Goal: Task Accomplishment & Management: Use online tool/utility

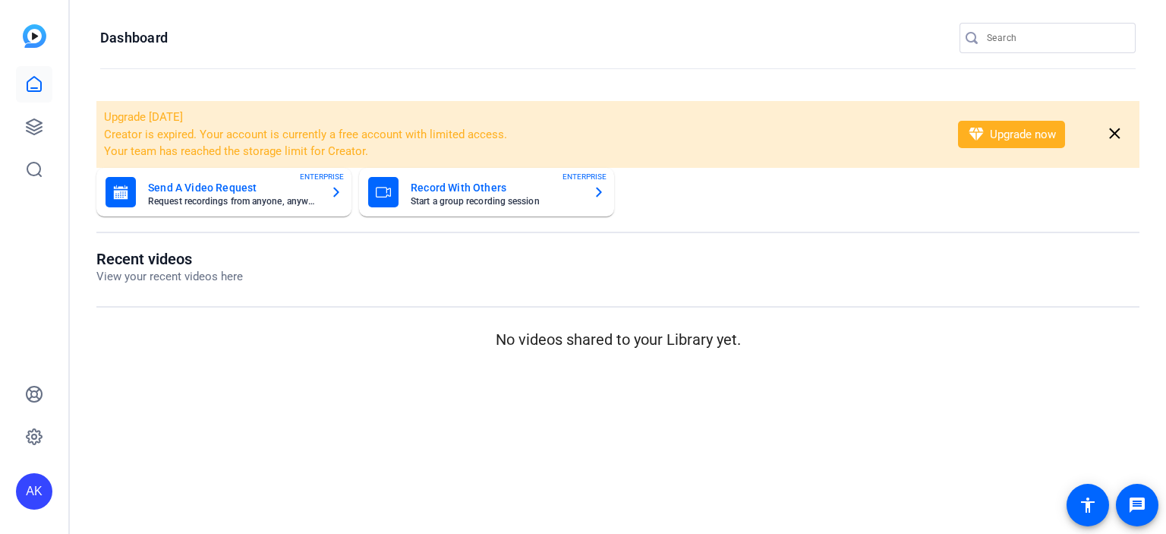
click at [39, 82] on div "If you need any assistance, please visit our HelpCenter , or reach out to our S…" at bounding box center [583, 71] width 1128 height 46
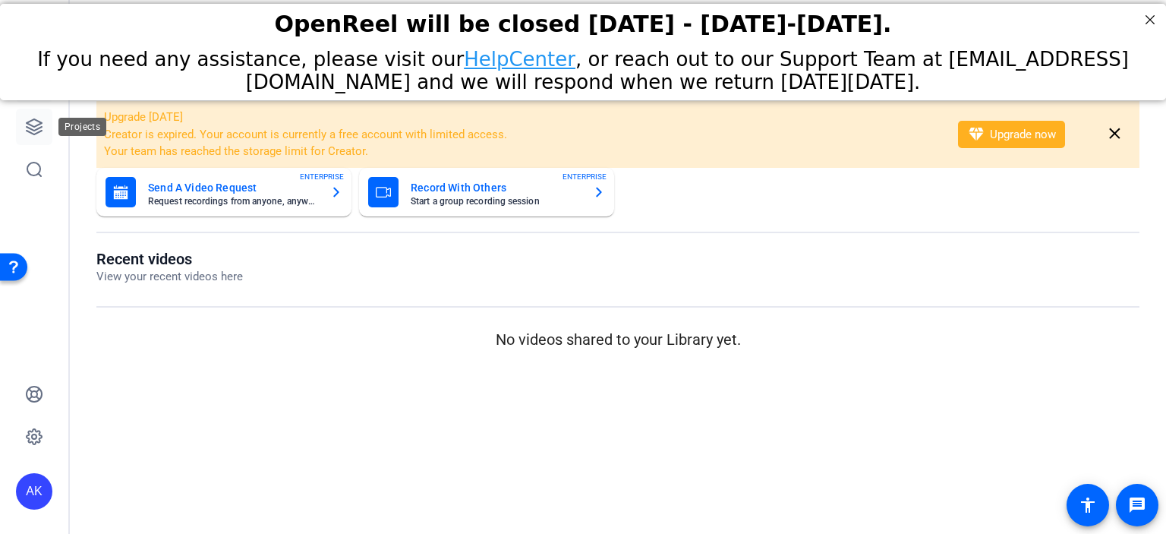
click at [26, 126] on icon at bounding box center [34, 127] width 18 height 18
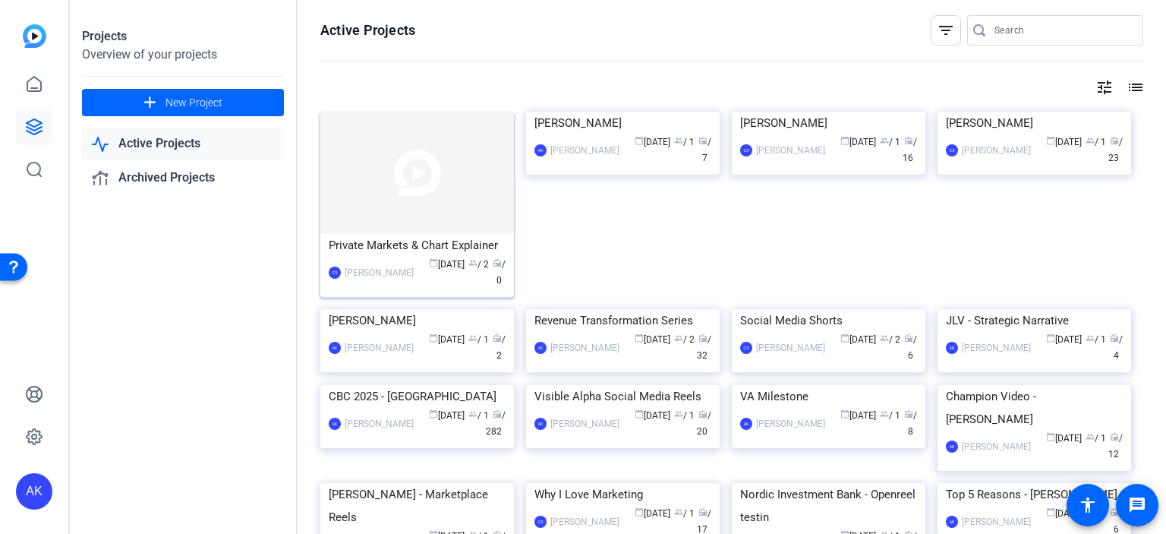
click at [433, 217] on img at bounding box center [417, 173] width 194 height 122
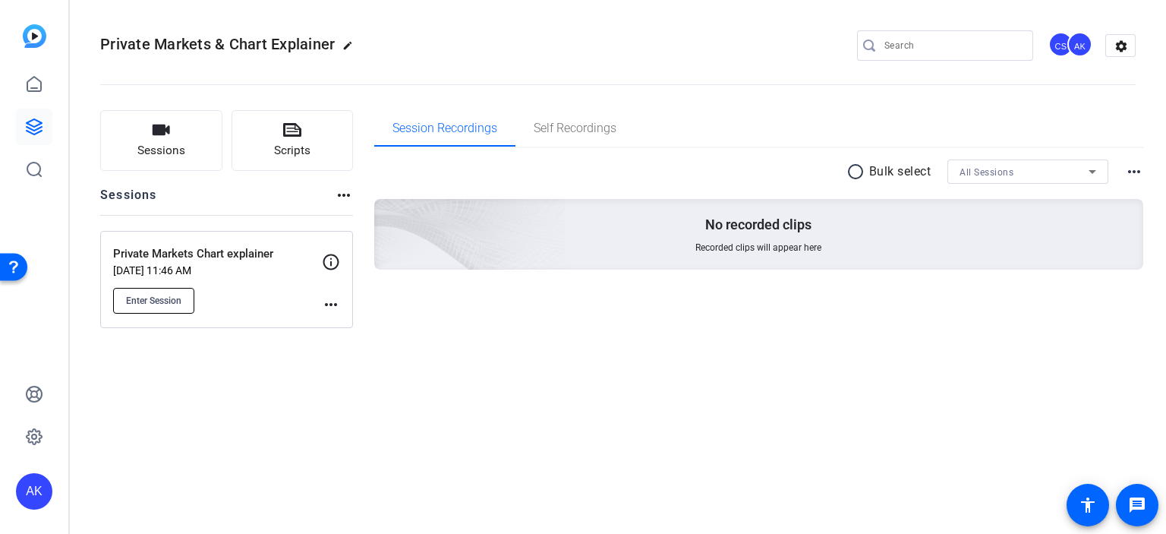
click at [156, 304] on span "Enter Session" at bounding box center [153, 301] width 55 height 12
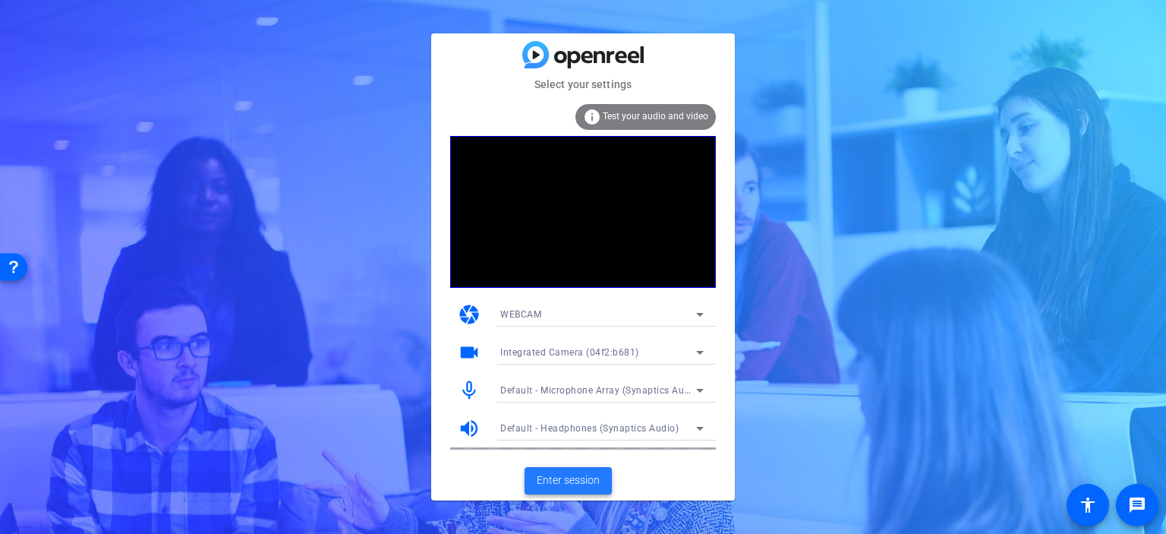
click at [550, 481] on span "Enter session" at bounding box center [568, 480] width 63 height 16
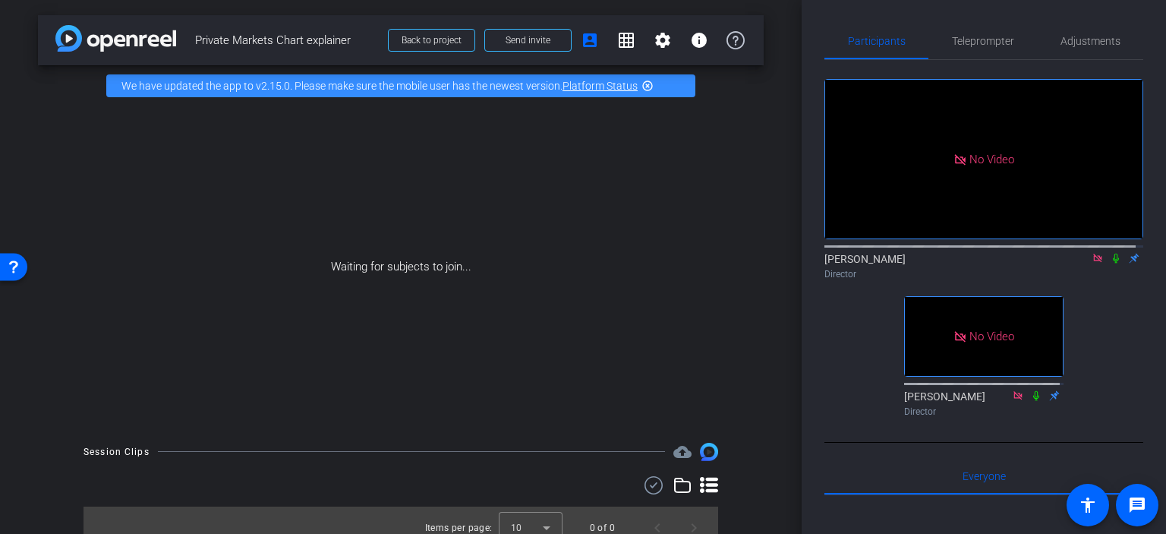
click at [1093, 262] on icon at bounding box center [1097, 258] width 8 height 8
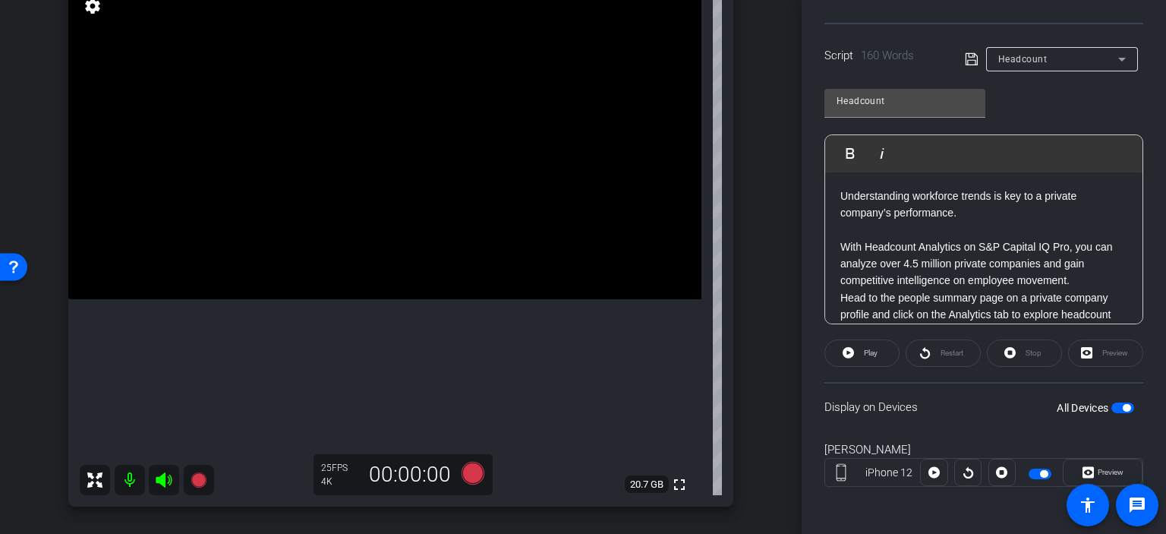
scroll to position [174, 0]
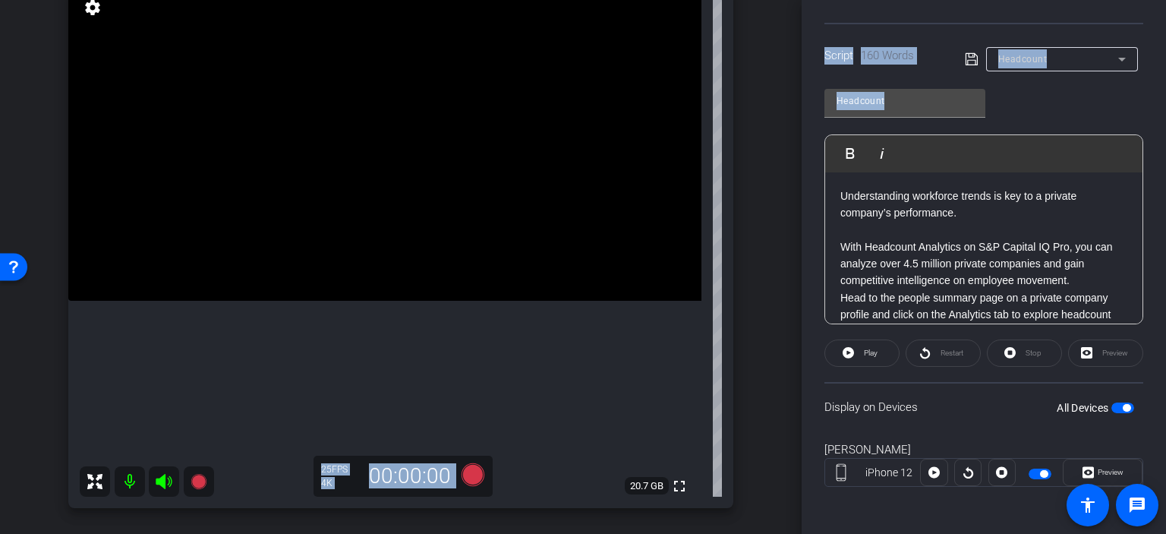
drag, startPoint x: 802, startPoint y: 306, endPoint x: 795, endPoint y: 286, distance: 21.1
click at [795, 286] on div "arrow_back Private Markets Chart explainer Back to project Send invite account_…" at bounding box center [583, 267] width 1166 height 534
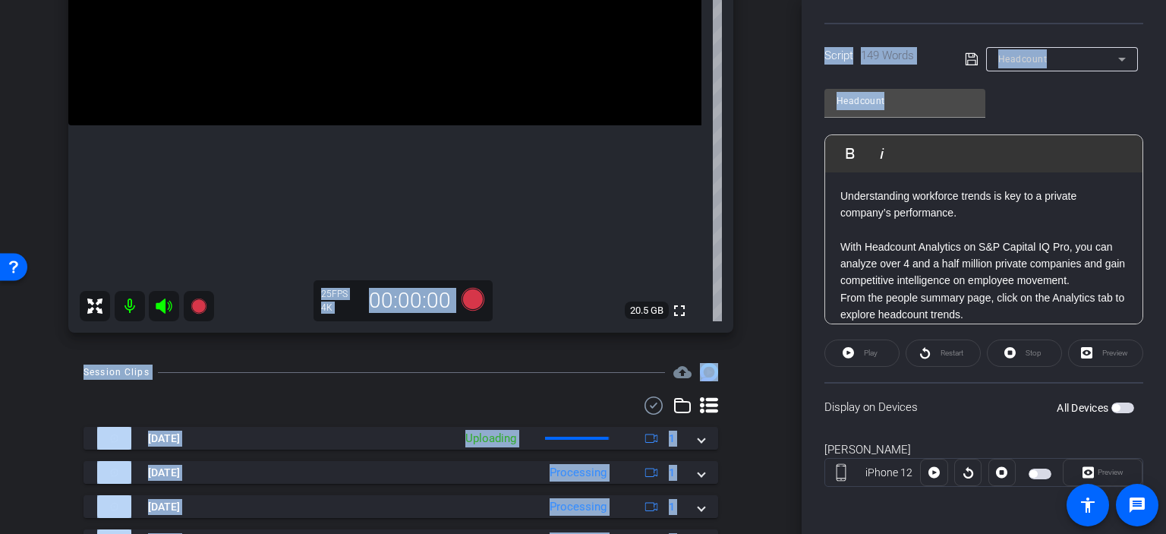
scroll to position [351, 0]
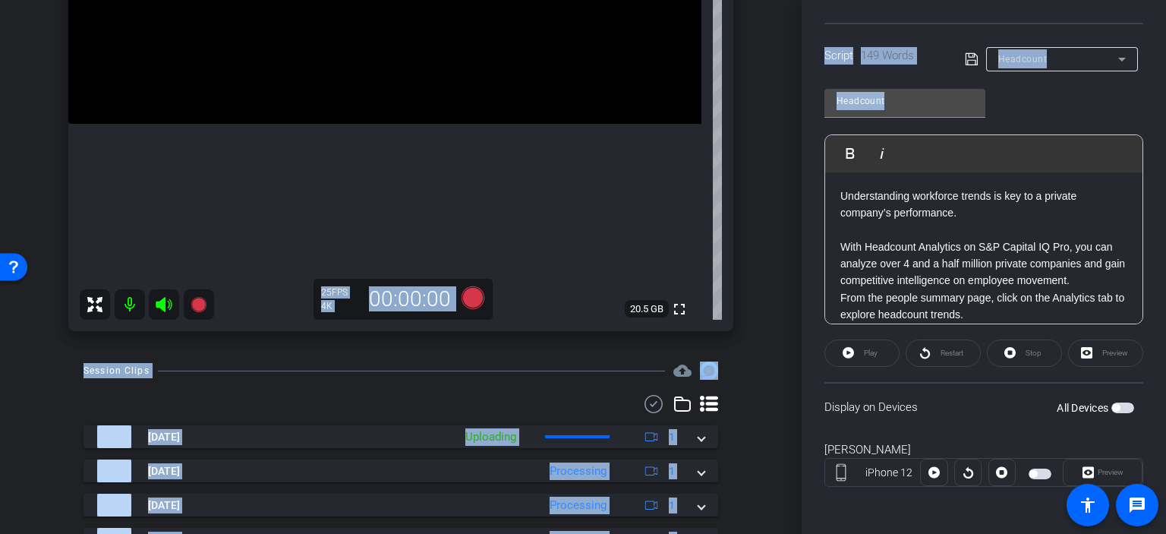
type input "Chart explainer"
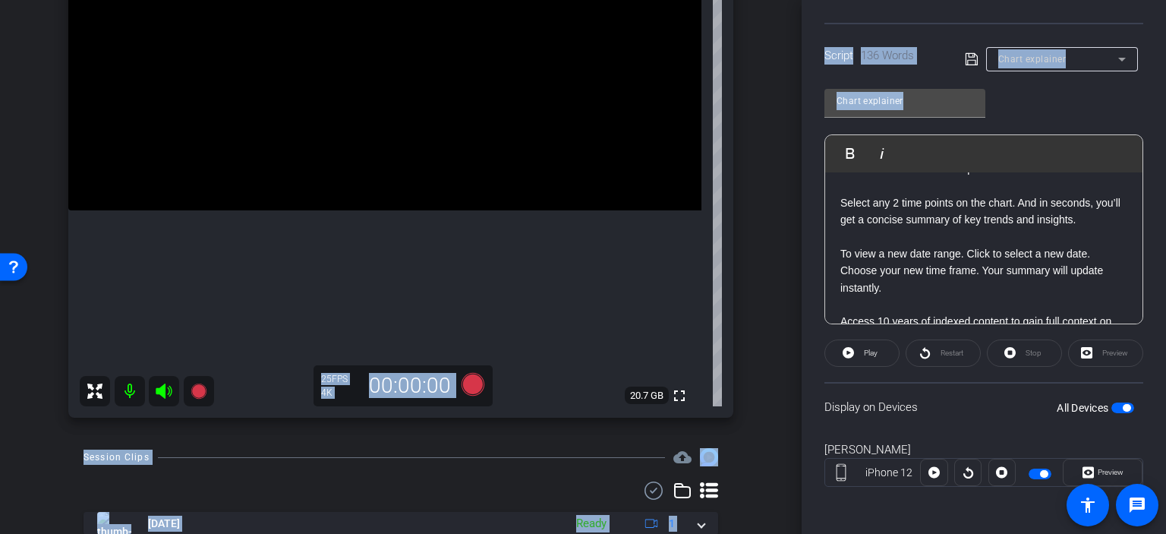
scroll to position [221, 0]
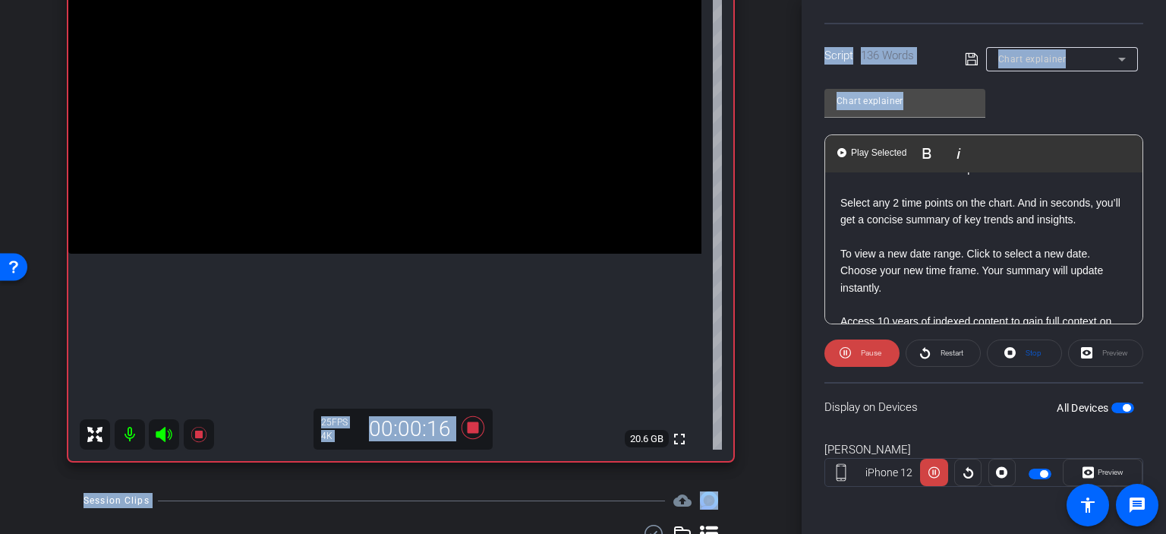
click at [119, 176] on video at bounding box center [384, 95] width 633 height 317
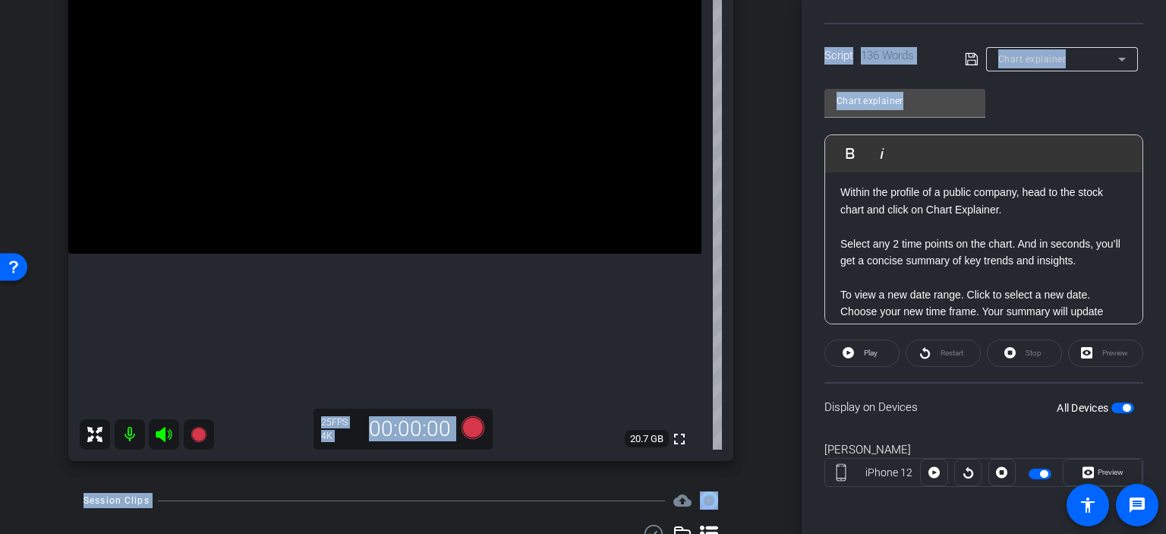
scroll to position [0, 0]
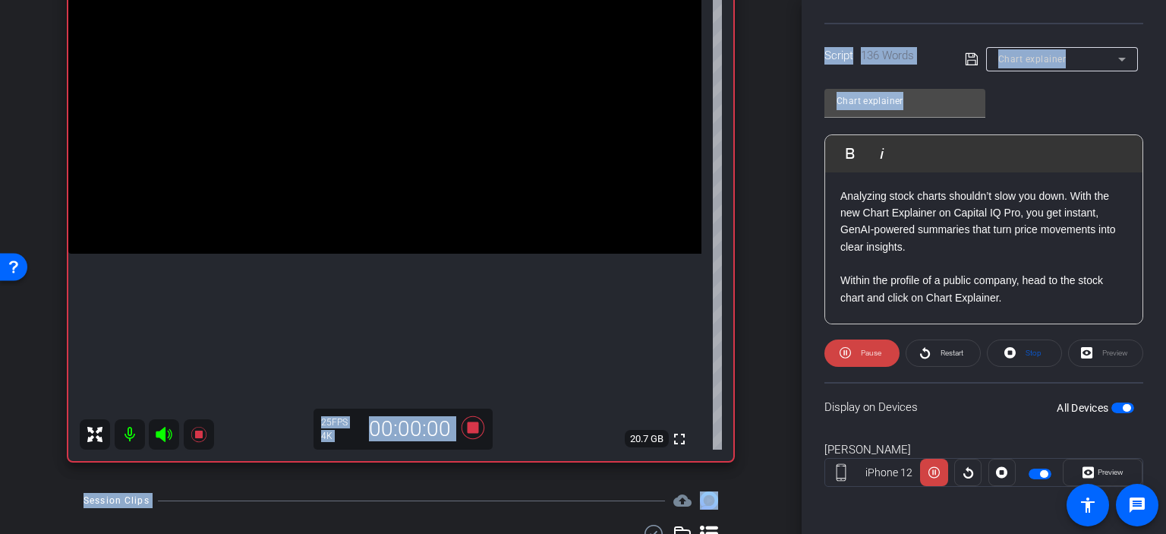
click at [135, 254] on video at bounding box center [384, 95] width 633 height 317
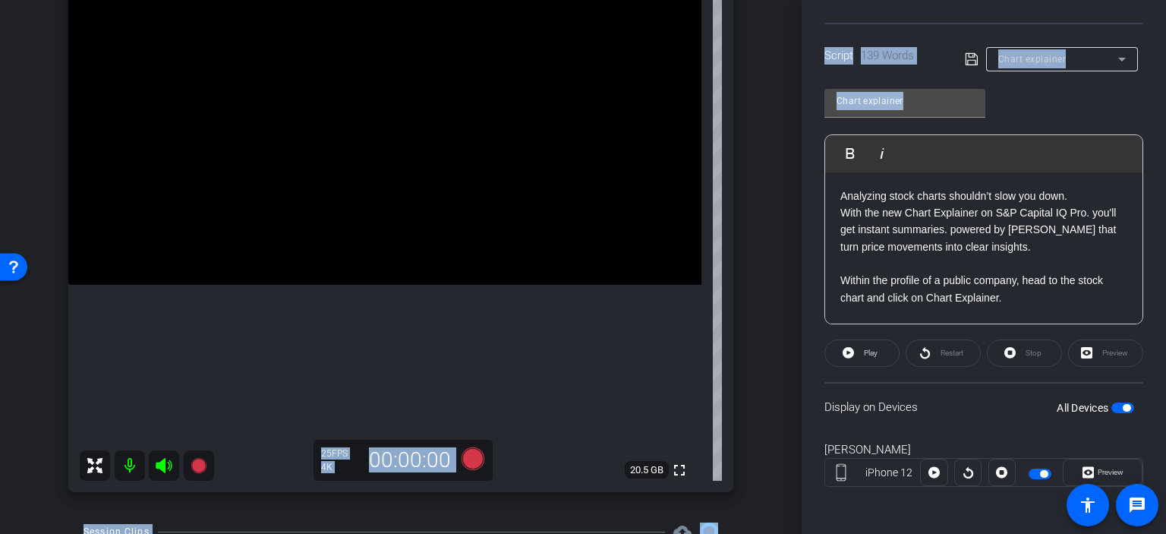
scroll to position [193, 0]
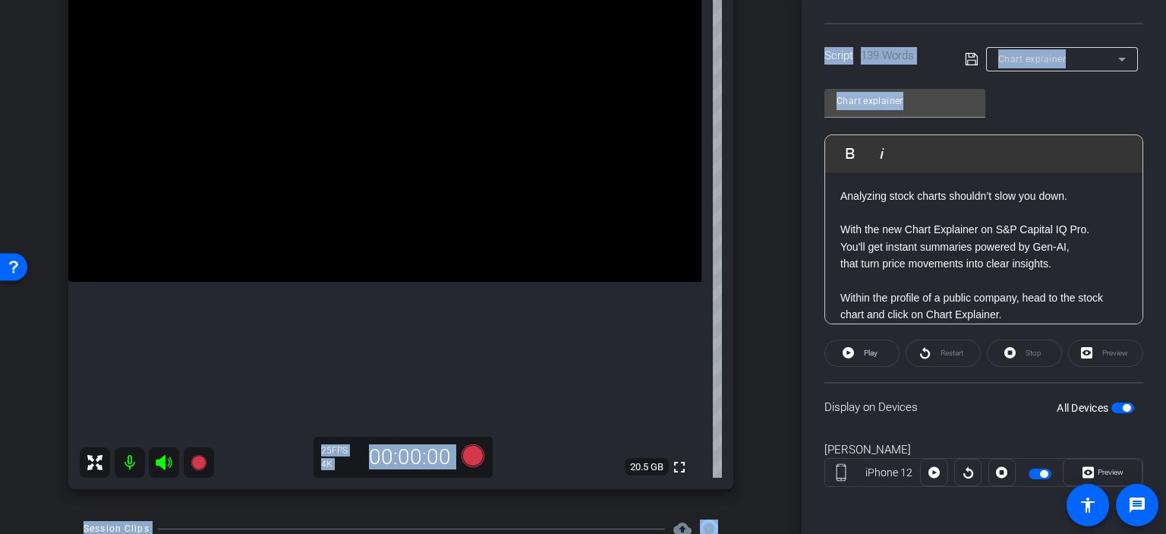
drag, startPoint x: 1127, startPoint y: 257, endPoint x: 1137, endPoint y: 233, distance: 25.8
click at [1132, 200] on div "Analyzing stock charts shouldn’t slow you down. With the new Chart Explainer on…" at bounding box center [983, 248] width 317 height 152
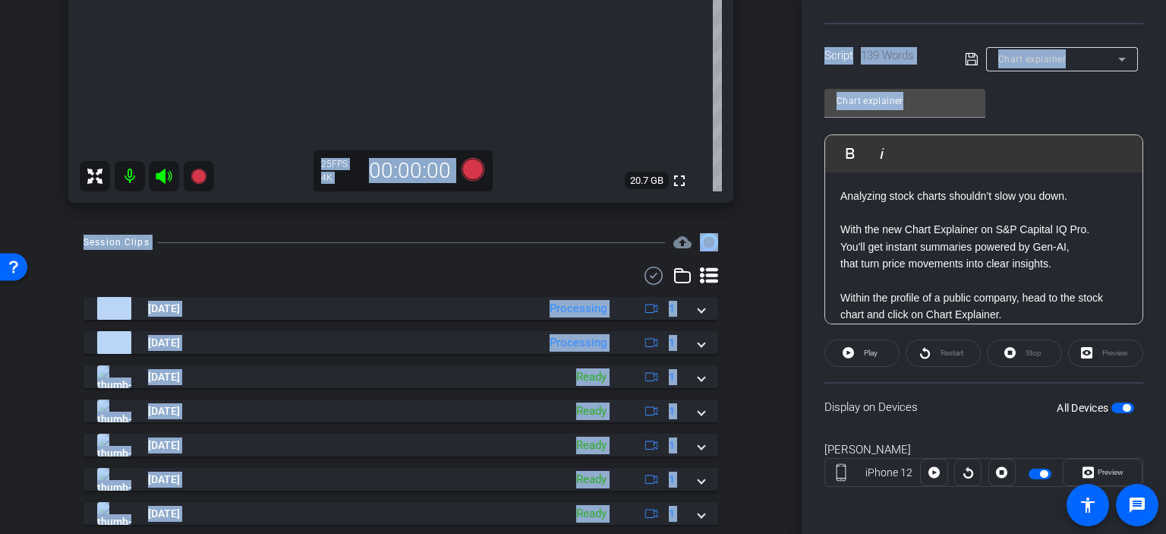
scroll to position [487, 0]
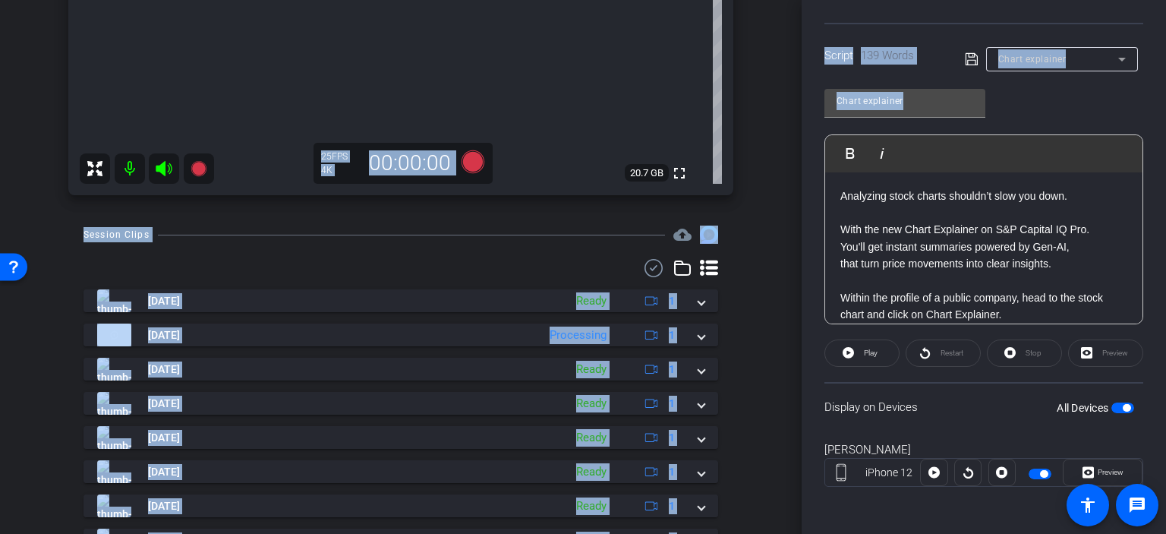
click at [32, 92] on div "arrow_back Private Markets Chart explainer Back to project Send invite account_…" at bounding box center [401, 267] width 802 height 534
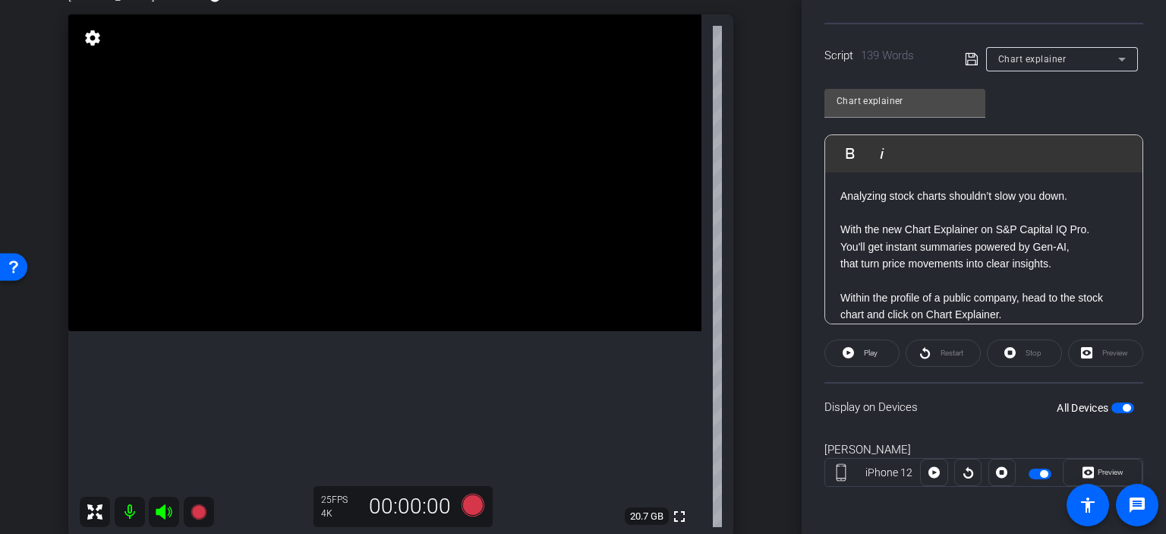
scroll to position [141, 0]
